Goal: Find specific page/section

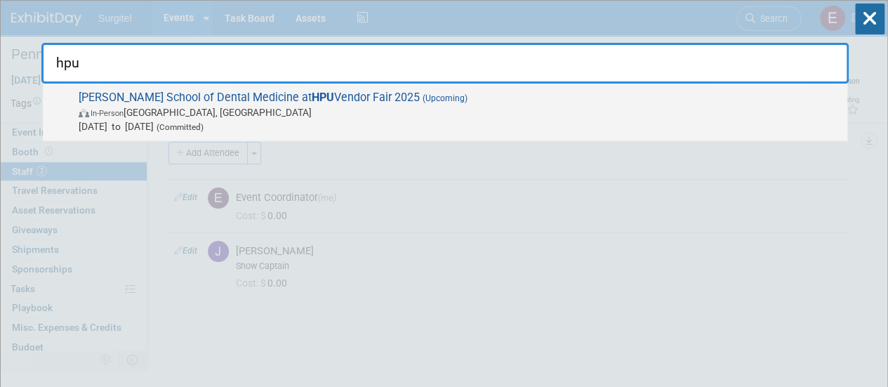
type input "hpu"
click at [408, 112] on span "In-Person [GEOGRAPHIC_DATA], [GEOGRAPHIC_DATA]" at bounding box center [460, 112] width 762 height 14
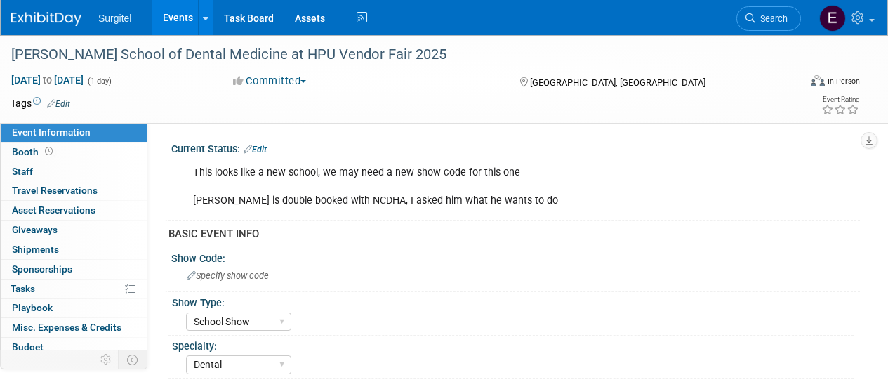
select select "School Show"
select select "Dental"
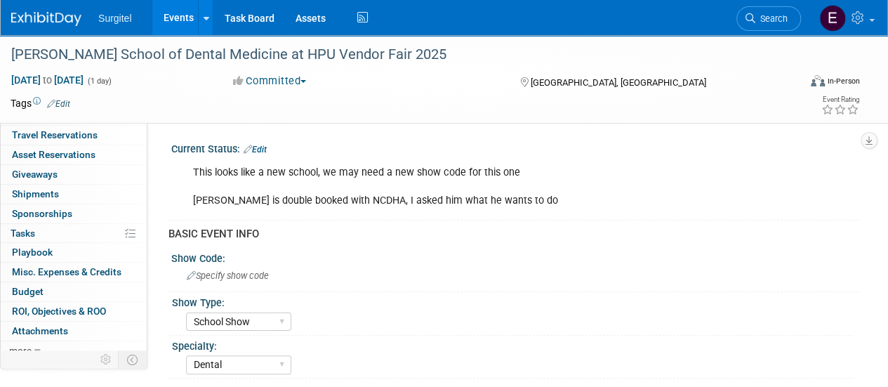
scroll to position [62, 0]
